Goal: Transaction & Acquisition: Purchase product/service

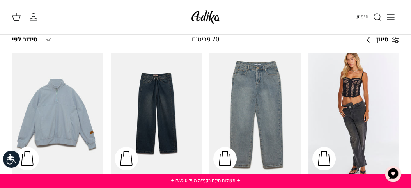
scroll to position [195, 0]
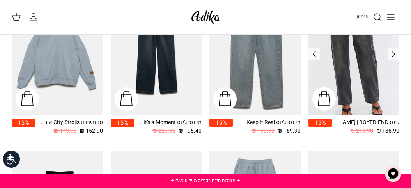
click at [369, 69] on img "ג׳ינס All Or Nothing קריס-קרוס | BOYFRIEND" at bounding box center [354, 53] width 91 height 121
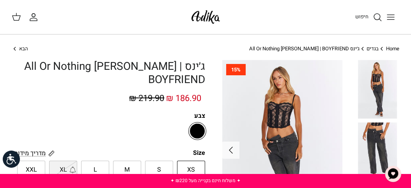
drag, startPoint x: 413, startPoint y: 22, endPoint x: 416, endPoint y: 0, distance: 22.0
click at [376, 47] on link "בגדים" at bounding box center [373, 48] width 12 height 7
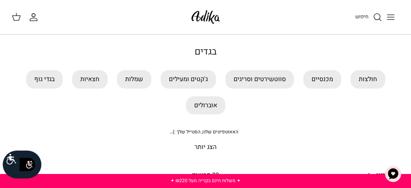
click at [207, 148] on p "הצג יותר" at bounding box center [206, 147] width 388 height 10
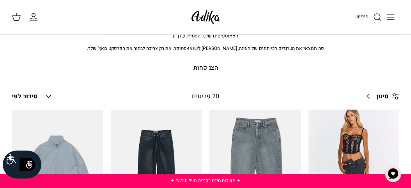
scroll to position [139, 0]
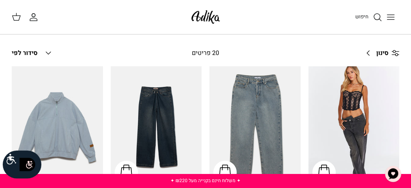
click at [385, 52] on span "סינון" at bounding box center [382, 53] width 12 height 10
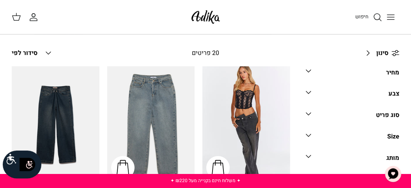
click at [395, 138] on div "Size" at bounding box center [393, 137] width 12 height 10
click at [388, 151] on span "XS" at bounding box center [385, 153] width 7 height 8
click at [389, 149] on input "XS" at bounding box center [388, 148] width 1 height 1
checkbox input "true"
radio input "true"
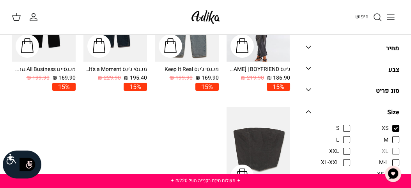
scroll to position [231, 0]
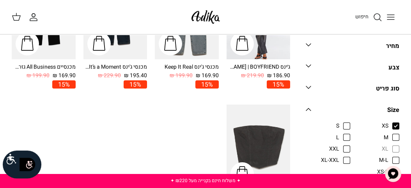
click at [339, 122] on span "S" at bounding box center [337, 126] width 3 height 8
click at [340, 122] on input "S" at bounding box center [339, 122] width 1 height 1
checkbox input "true"
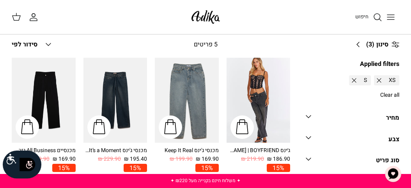
click at [395, 46] on line at bounding box center [395, 46] width 7 height 0
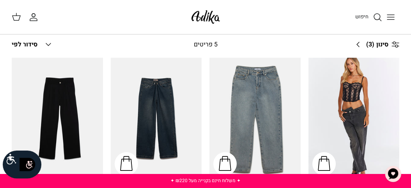
click at [395, 45] on icon at bounding box center [396, 45] width 8 height 8
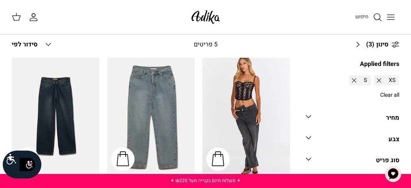
click at [394, 117] on div "מחיר" at bounding box center [392, 118] width 13 height 10
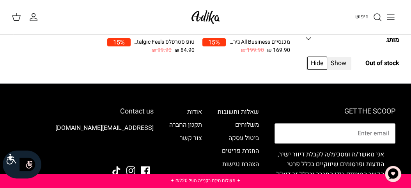
scroll to position [0, 0]
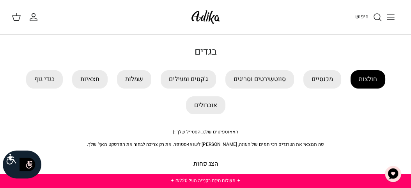
click at [372, 80] on link "חולצות" at bounding box center [368, 79] width 35 height 18
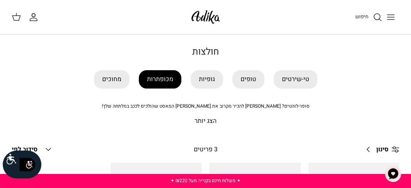
click at [158, 76] on link "מכופתרות" at bounding box center [160, 79] width 43 height 18
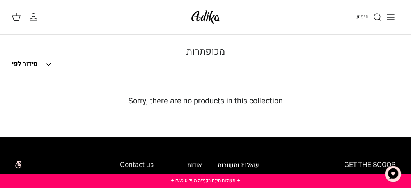
click at [390, 20] on icon "Toggle menu" at bounding box center [390, 16] width 9 height 9
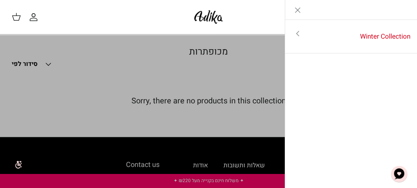
click at [297, 8] on icon "Close" at bounding box center [297, 9] width 9 height 9
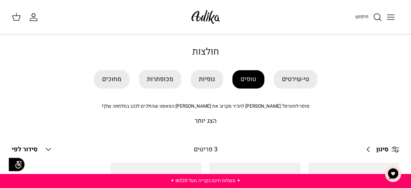
click at [246, 80] on link "טופים" at bounding box center [248, 79] width 32 height 18
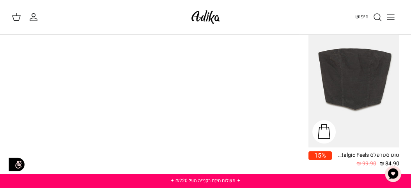
scroll to position [72, 0]
